Goal: Navigation & Orientation: Understand site structure

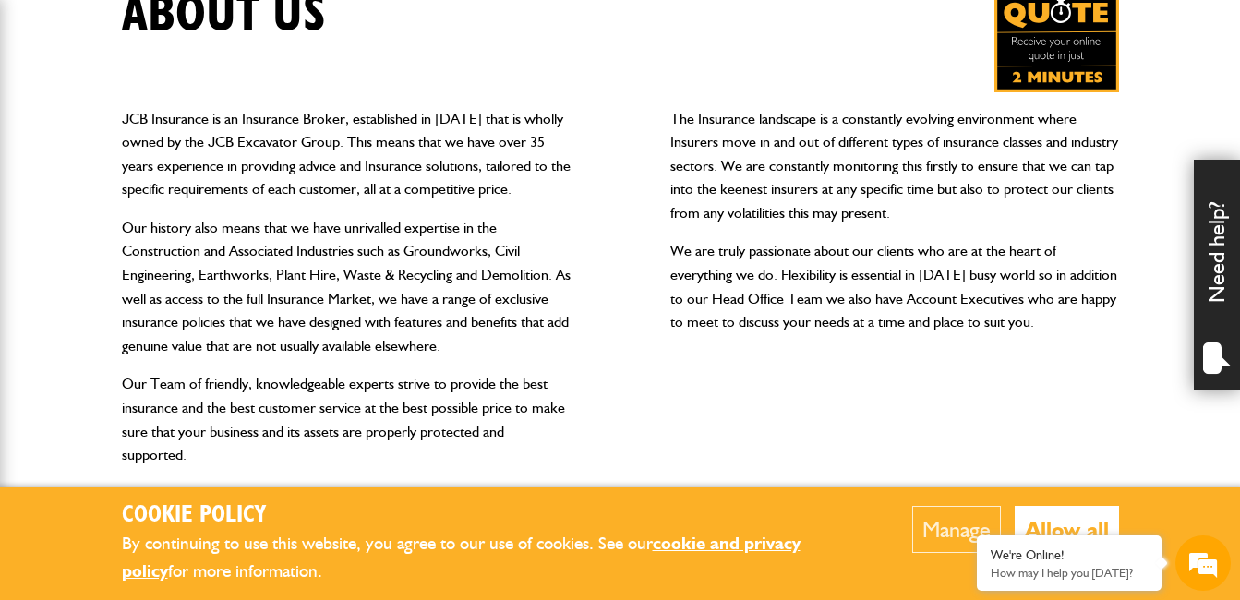
click at [1080, 522] on button "Allow all" at bounding box center [1067, 529] width 104 height 47
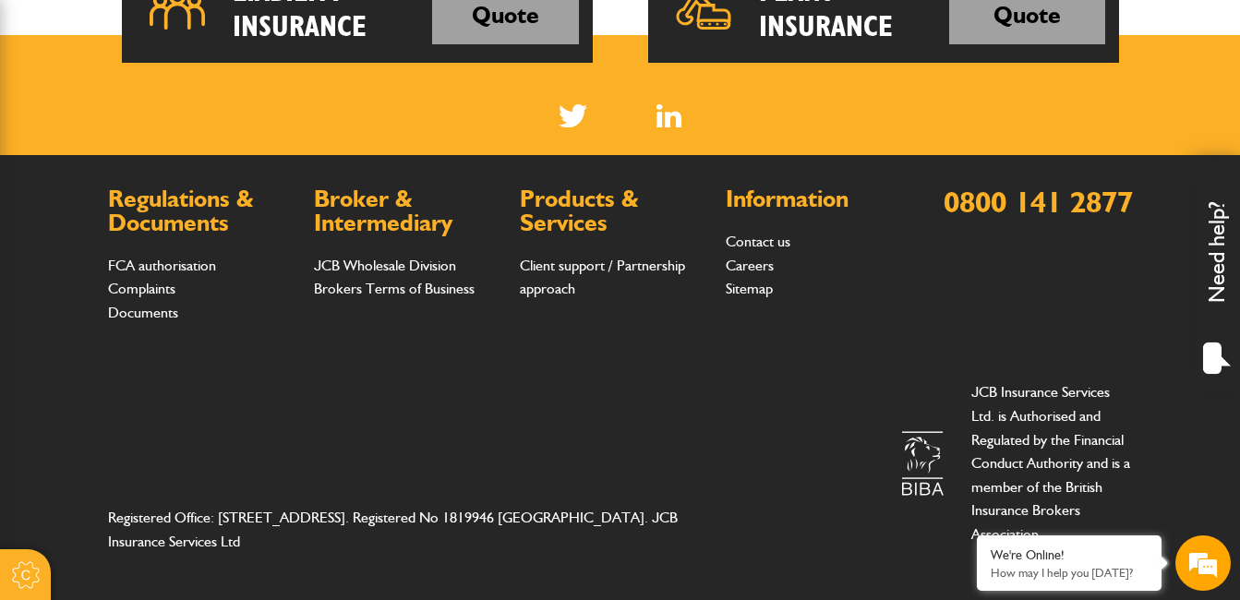
scroll to position [1127, 0]
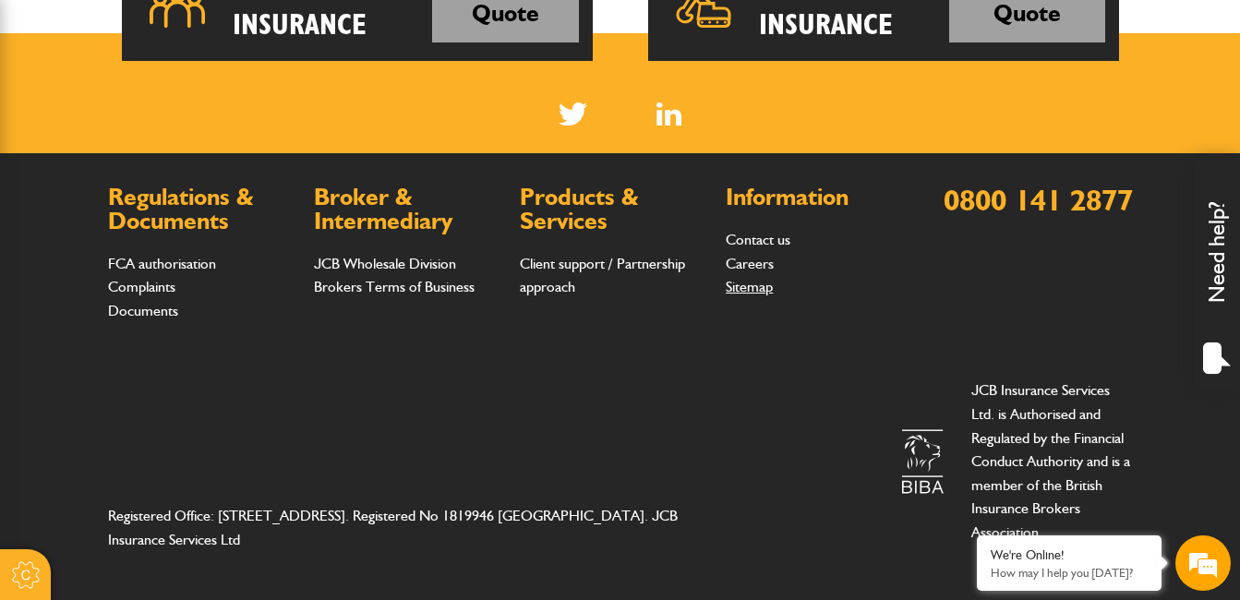
click at [745, 290] on link "Sitemap" at bounding box center [749, 287] width 47 height 18
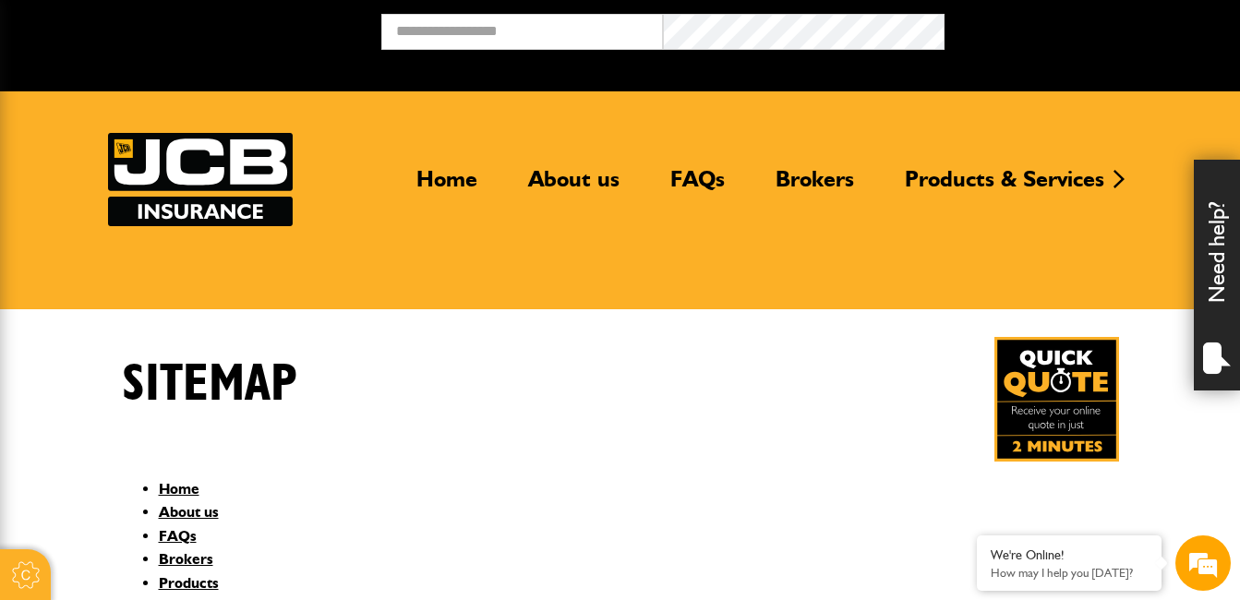
click at [574, 382] on div "Sitemap" at bounding box center [620, 399] width 1025 height 125
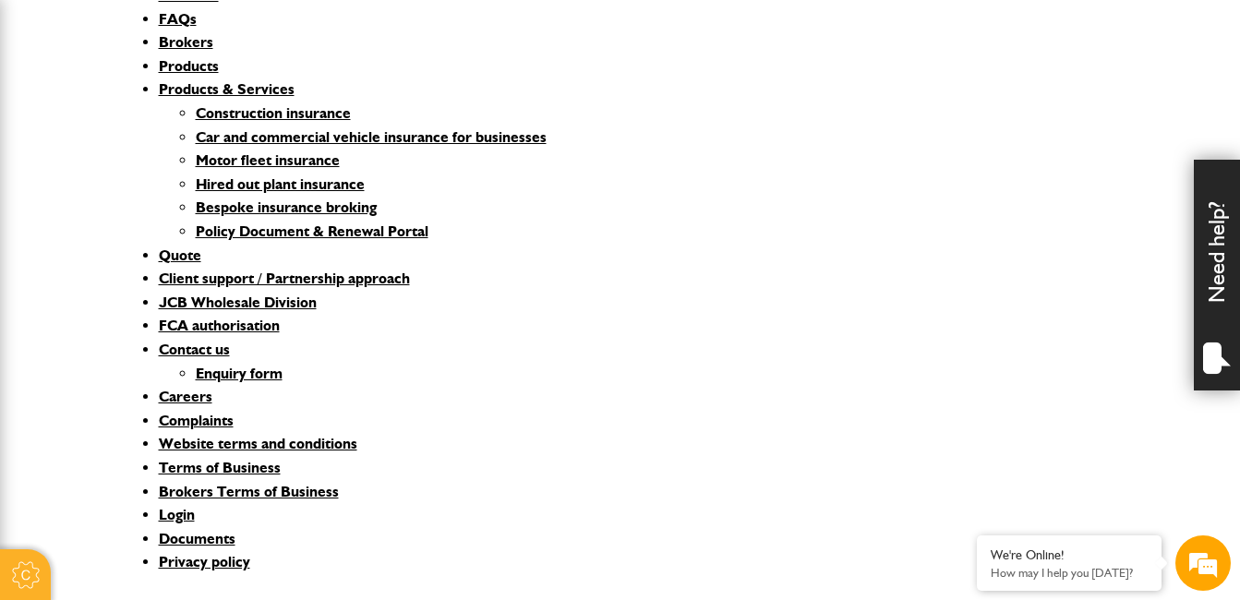
scroll to position [480, 0]
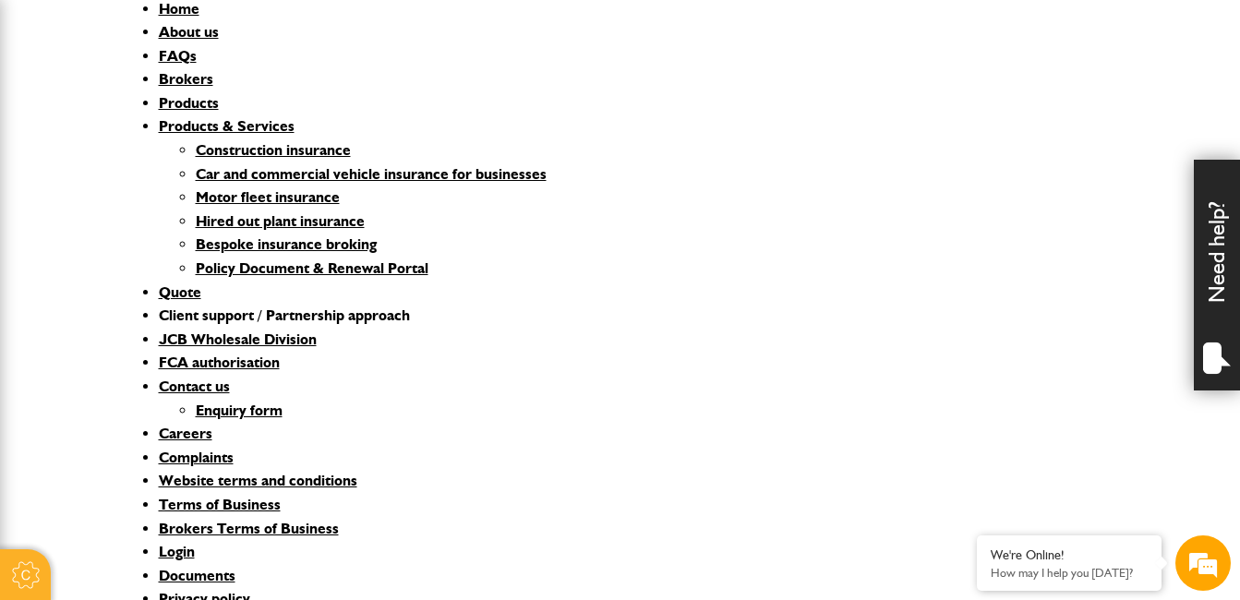
click at [242, 314] on link "Client support / Partnership approach" at bounding box center [284, 316] width 251 height 18
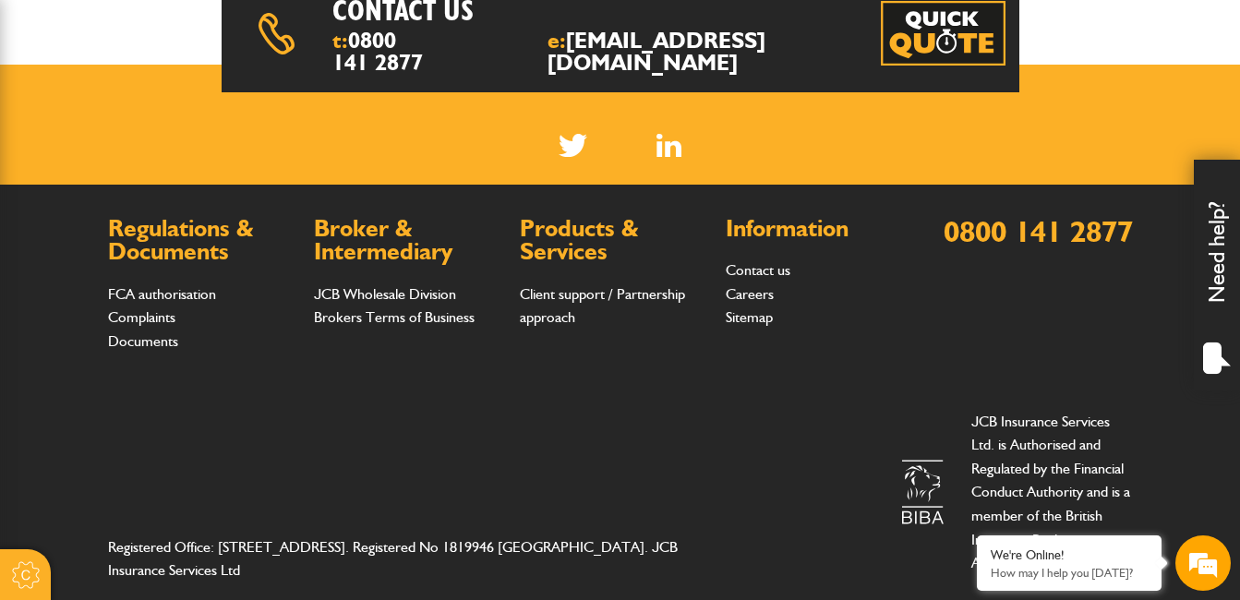
scroll to position [960, 0]
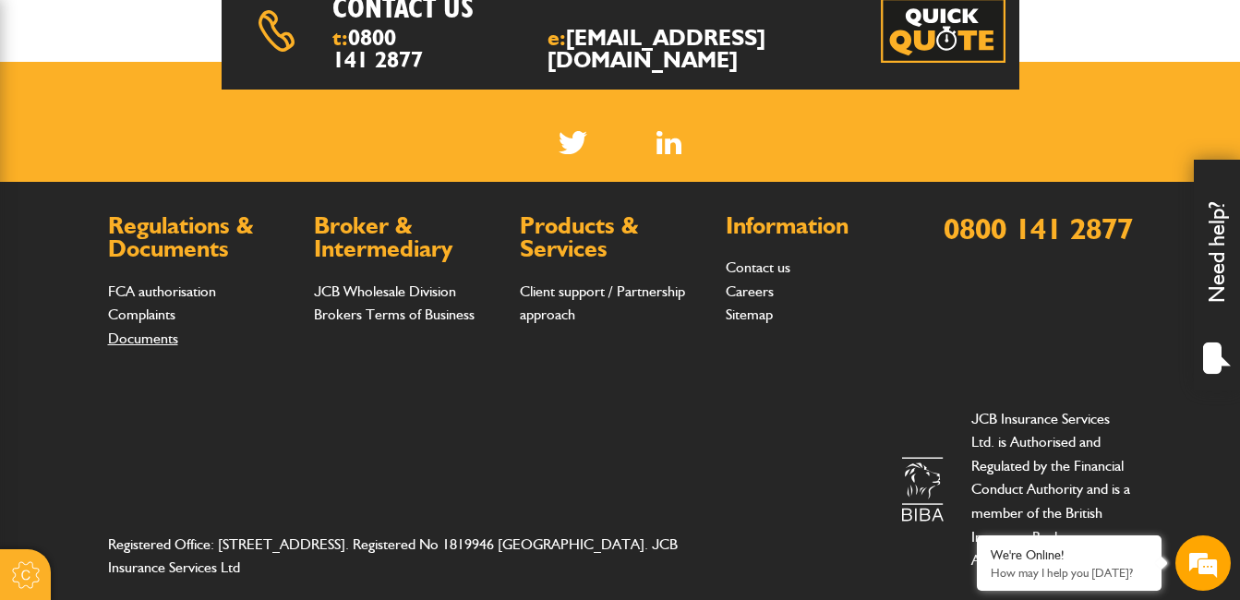
click at [137, 337] on link "Documents" at bounding box center [143, 339] width 70 height 18
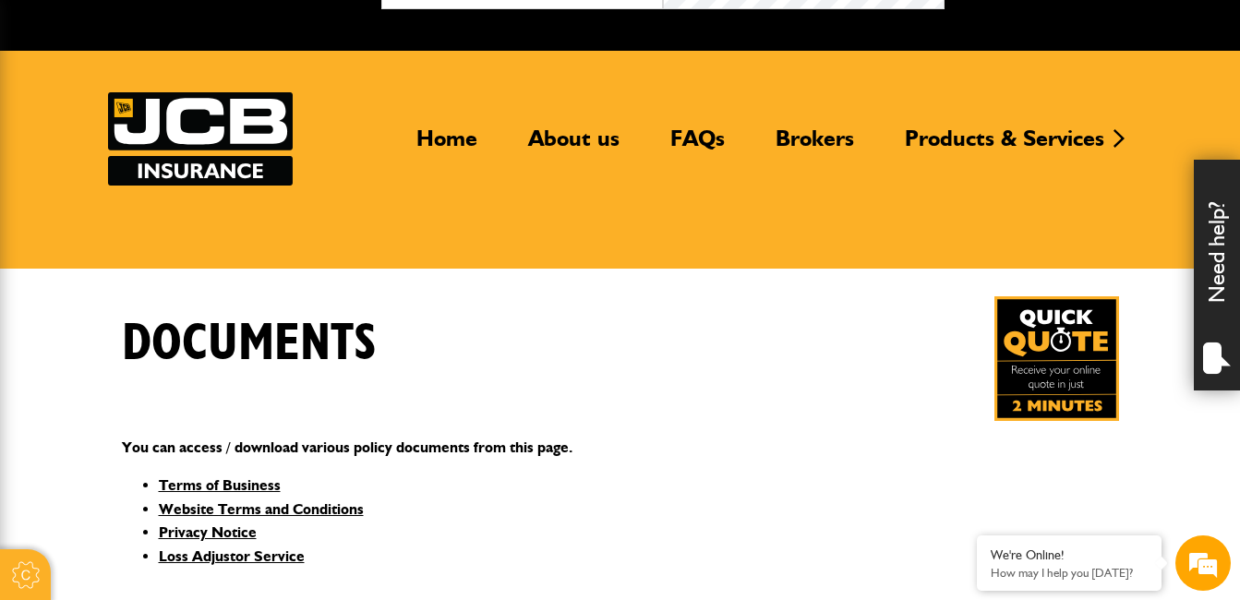
scroll to position [37, 0]
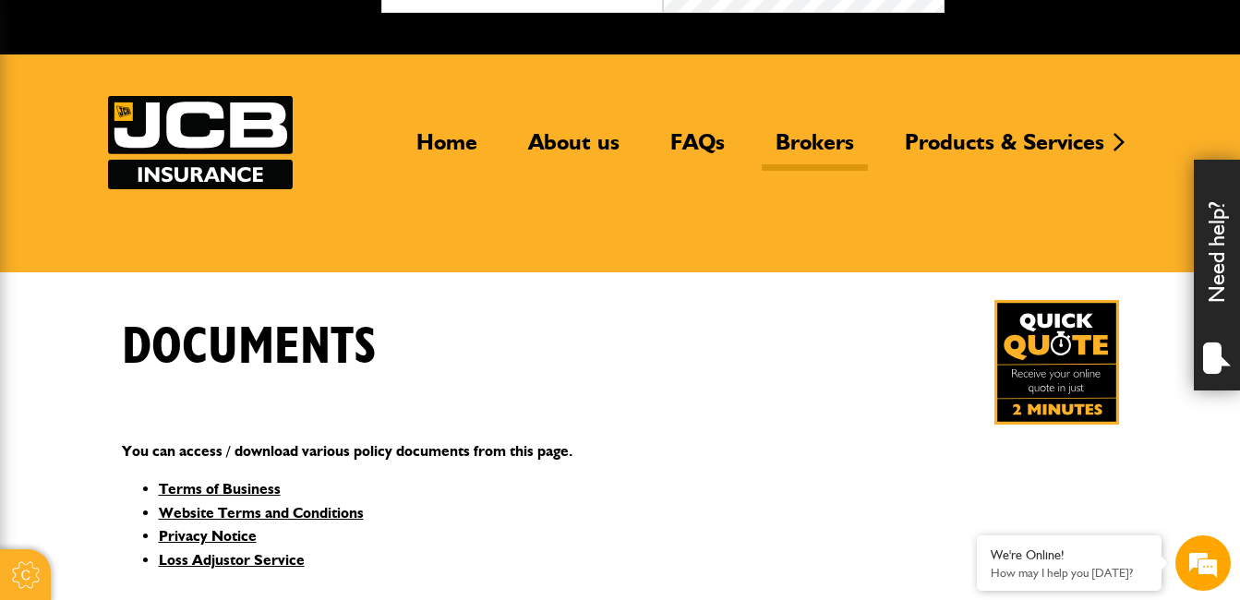
click at [814, 139] on link "Brokers" at bounding box center [815, 149] width 106 height 42
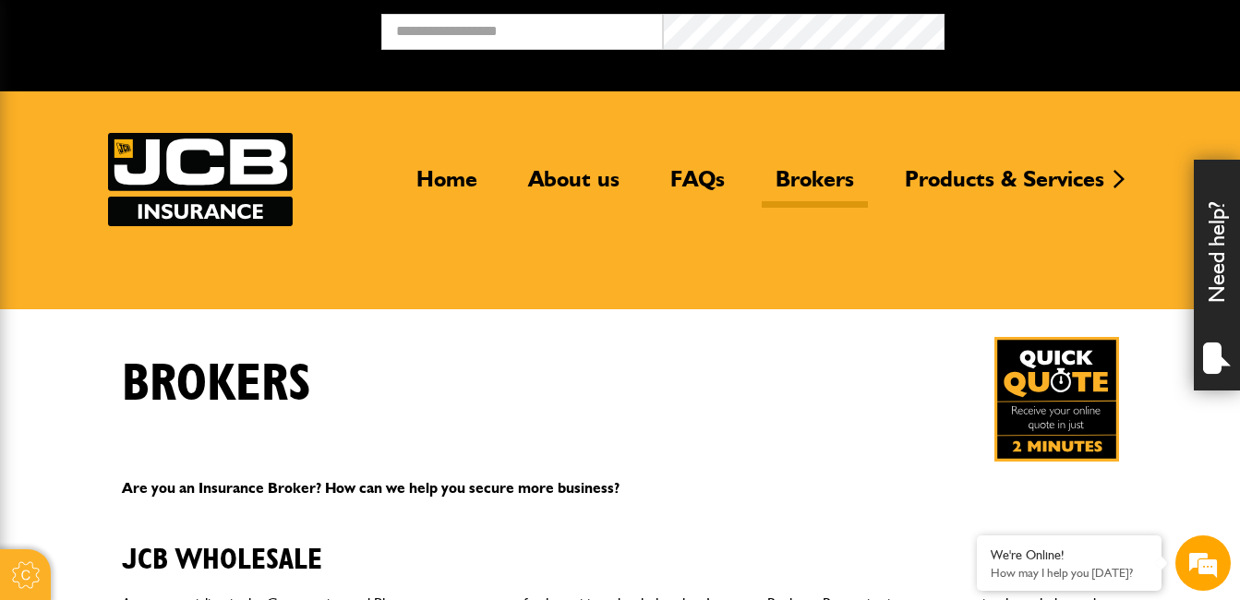
click at [710, 372] on div "Brokers" at bounding box center [620, 399] width 1025 height 125
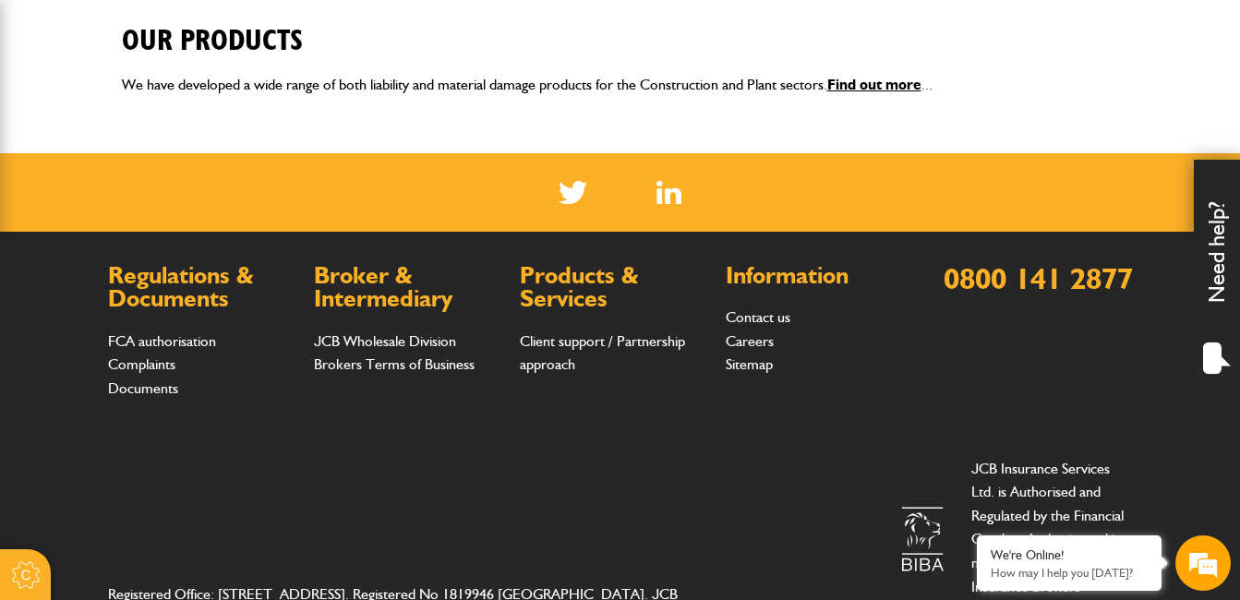
scroll to position [813, 0]
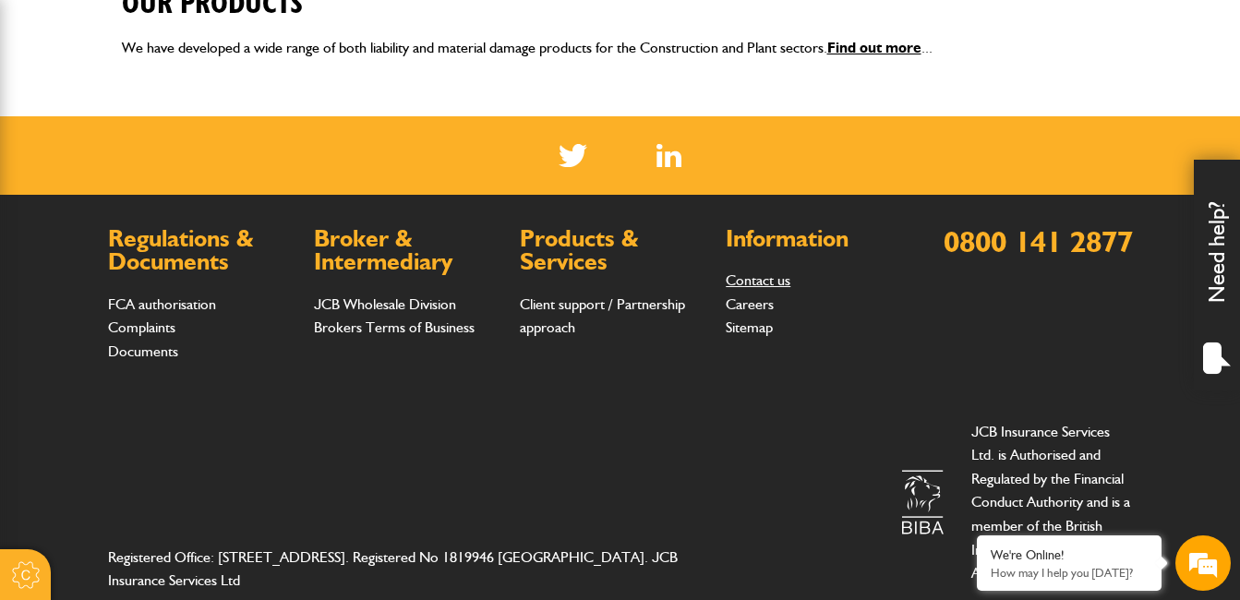
click at [784, 280] on link "Contact us" at bounding box center [758, 280] width 65 height 18
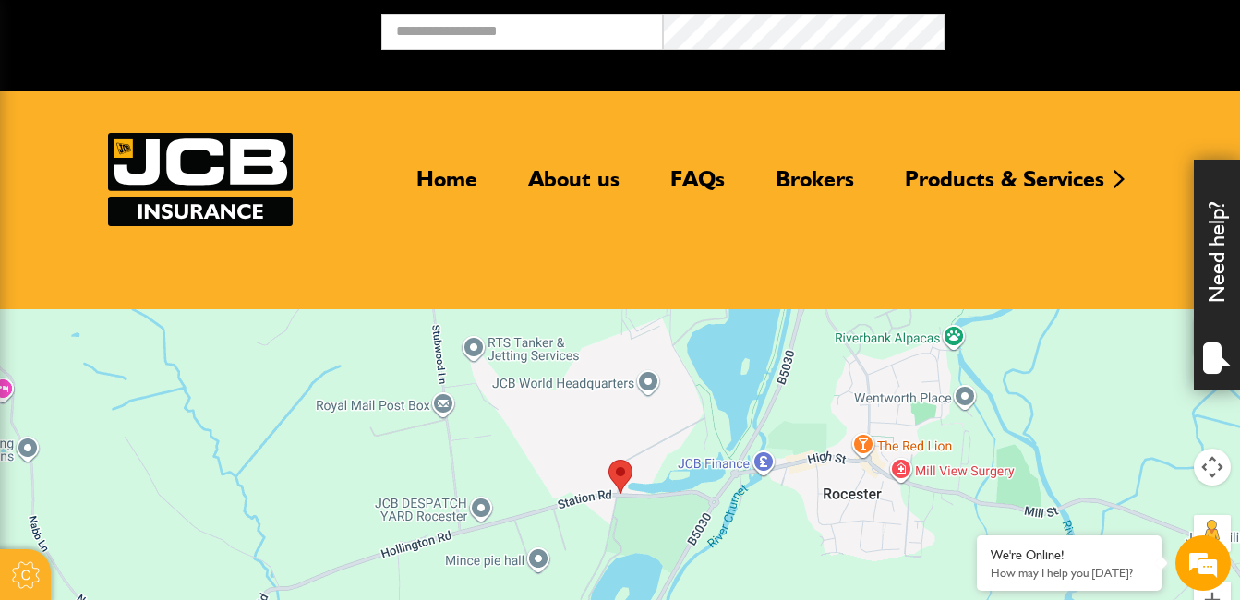
click at [683, 242] on header "Home About us FAQs Brokers Products & Services Construction insurance Car and c…" at bounding box center [620, 200] width 1240 height 218
